Goal: Transaction & Acquisition: Subscribe to service/newsletter

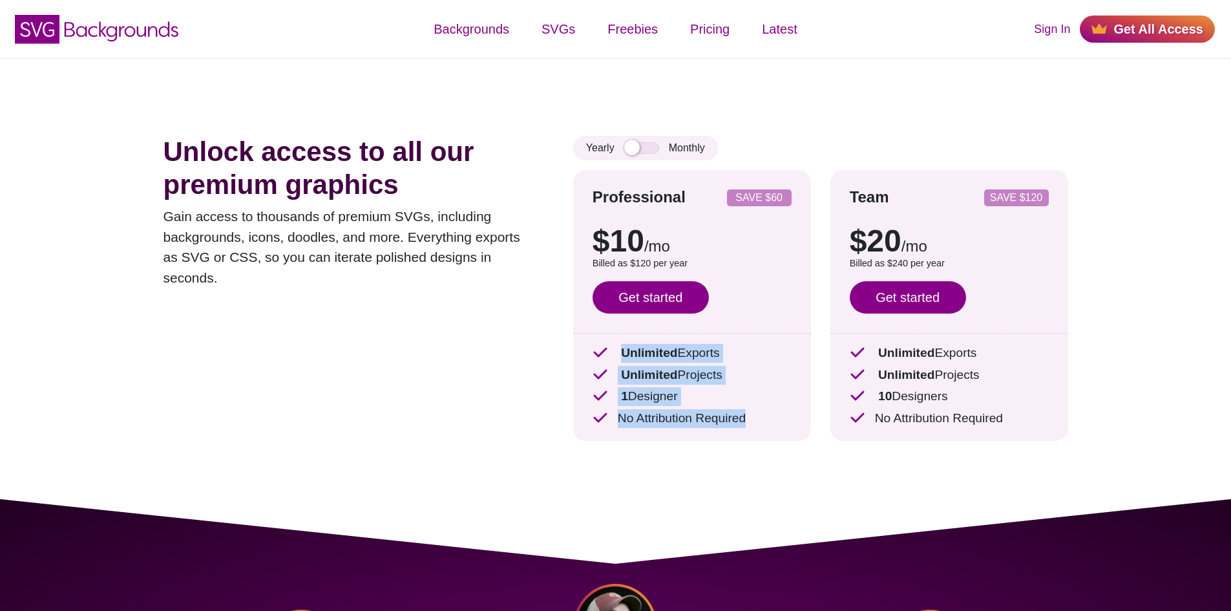
drag, startPoint x: 622, startPoint y: 350, endPoint x: 744, endPoint y: 417, distance: 139.9
click at [744, 417] on div "Unlimited Exports Unlimited Projects 1 Designer No Attribution Required" at bounding box center [691, 386] width 199 height 84
click at [753, 420] on p "No Attribution Required" at bounding box center [691, 418] width 199 height 19
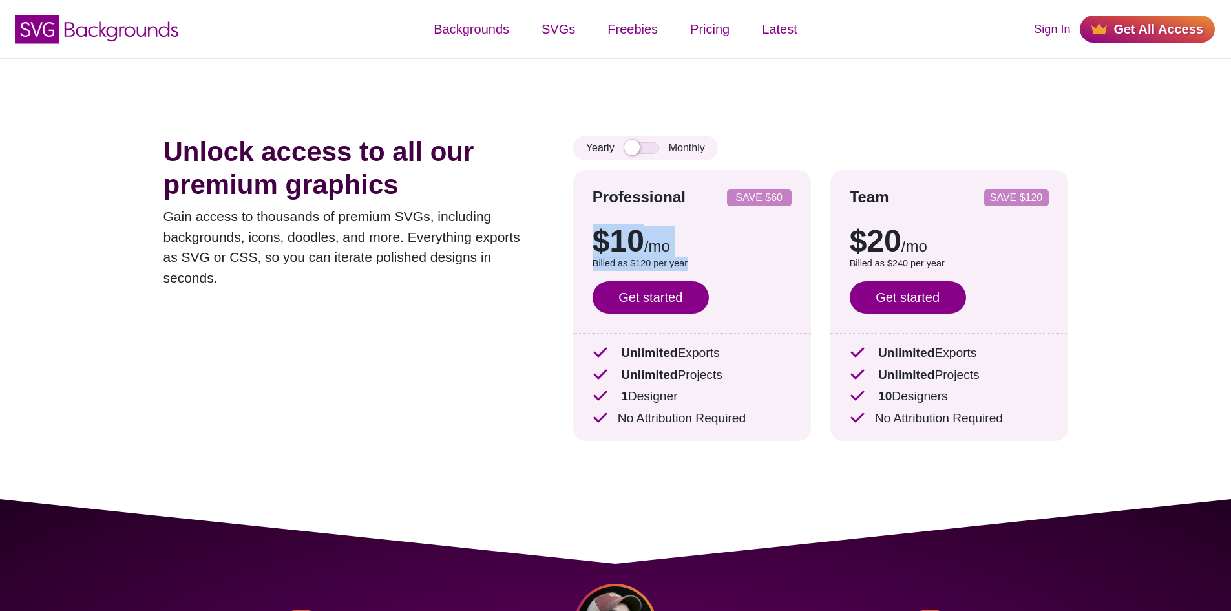
drag, startPoint x: 685, startPoint y: 262, endPoint x: 577, endPoint y: 240, distance: 110.7
click at [577, 240] on div "Professional SAVE $60 $10 /mo $15 /mo Billed as $120 per year Save $60 with ann…" at bounding box center [692, 305] width 238 height 271
click at [578, 239] on div "Professional SAVE $60 $10 /mo $15 /mo Billed as $120 per year Save $60 with ann…" at bounding box center [692, 305] width 238 height 271
click at [506, 223] on p "Gain access to thousands of premium SVGs, including backgrounds, icons, doodles…" at bounding box center [348, 246] width 371 height 81
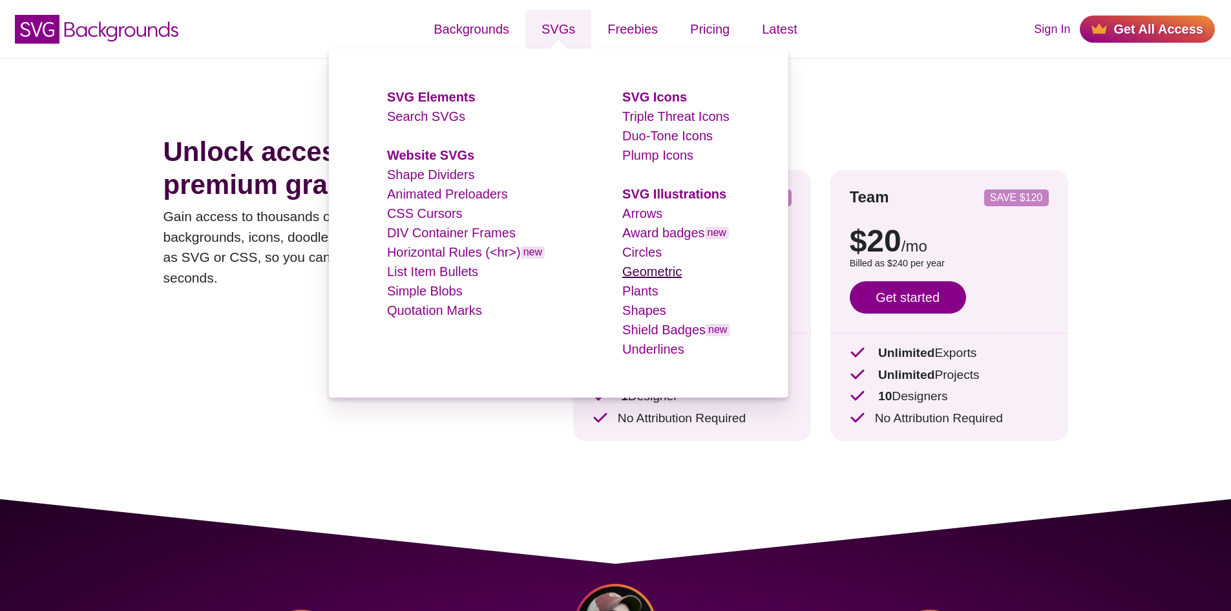
click at [654, 275] on link "Geometric" at bounding box center [651, 271] width 59 height 14
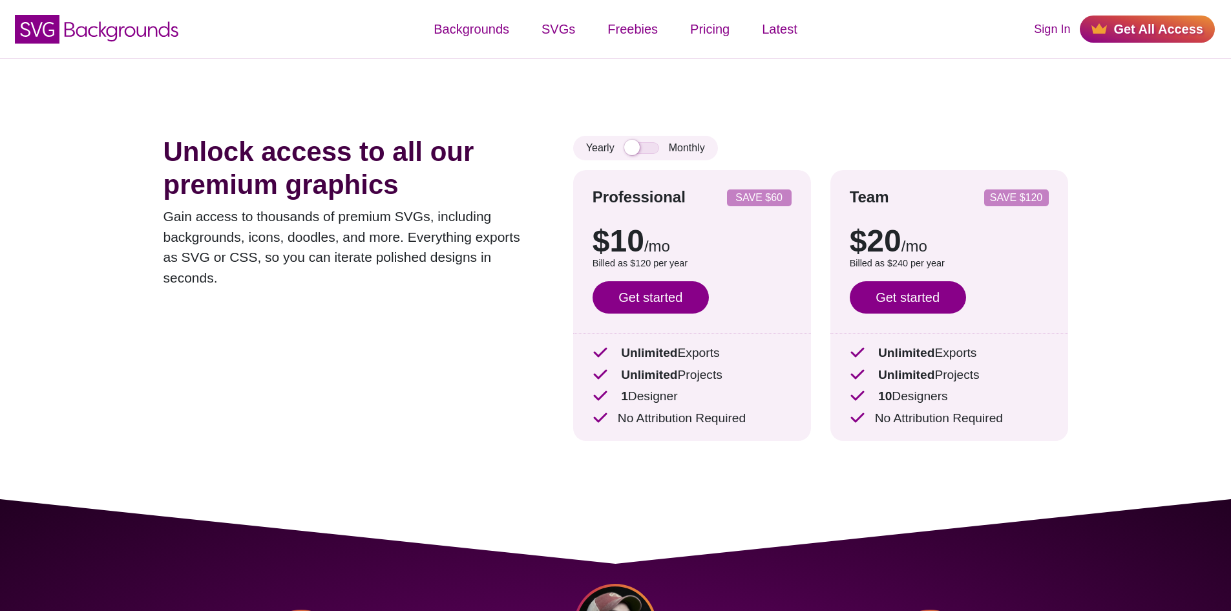
click at [269, 317] on div "Unlock access to all our premium graphics Gain access to thousands of premium S…" at bounding box center [348, 298] width 371 height 324
click at [650, 147] on input "checkbox" at bounding box center [641, 148] width 35 height 12
click at [643, 148] on input "checkbox" at bounding box center [641, 148] width 35 height 12
click at [643, 147] on input "checkbox" at bounding box center [641, 148] width 35 height 12
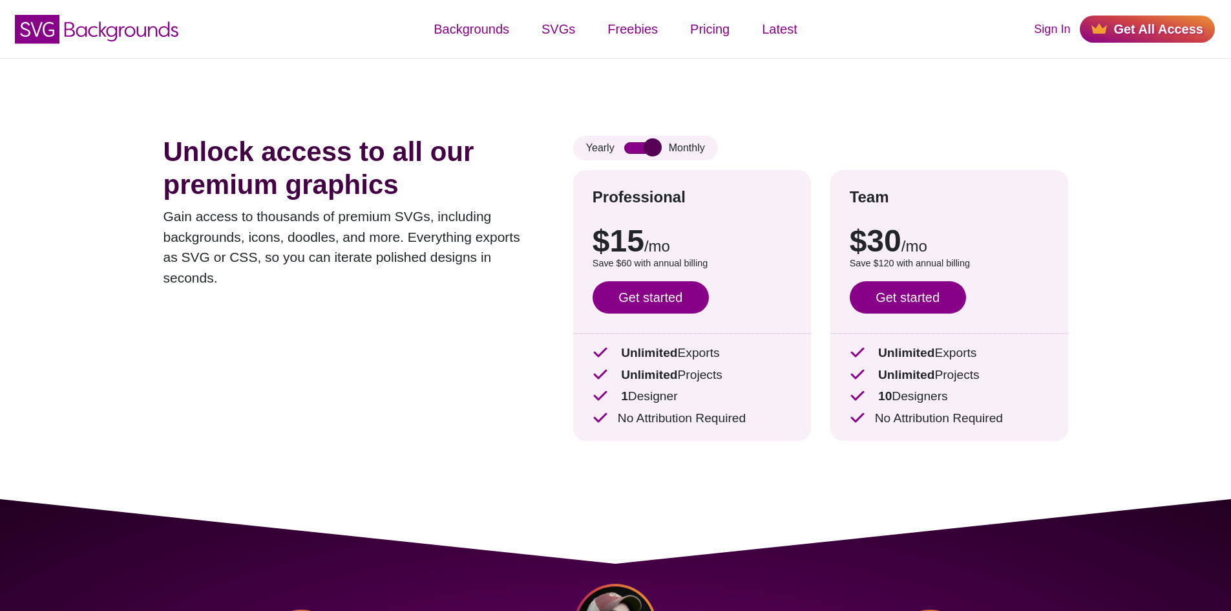
checkbox input "false"
